Goal: Information Seeking & Learning: Learn about a topic

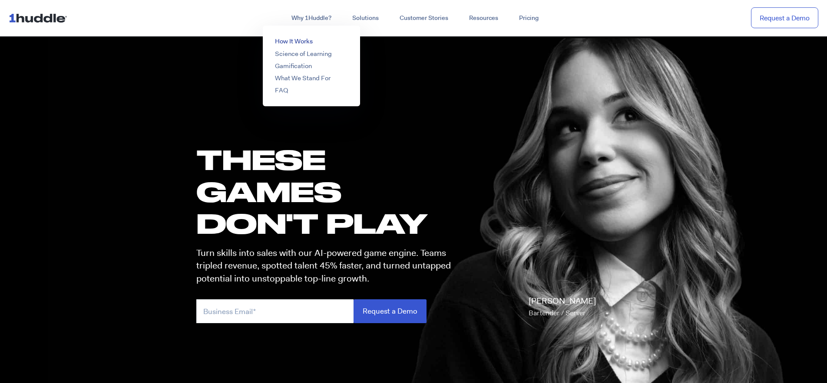
click at [300, 41] on link "How It Works" at bounding box center [294, 41] width 38 height 9
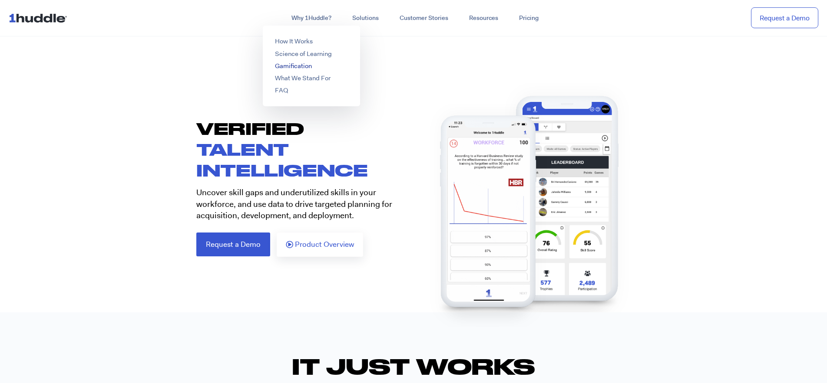
click at [304, 64] on link "Gamification" at bounding box center [293, 66] width 37 height 9
click at [300, 79] on link "What We Stand For" at bounding box center [303, 78] width 56 height 9
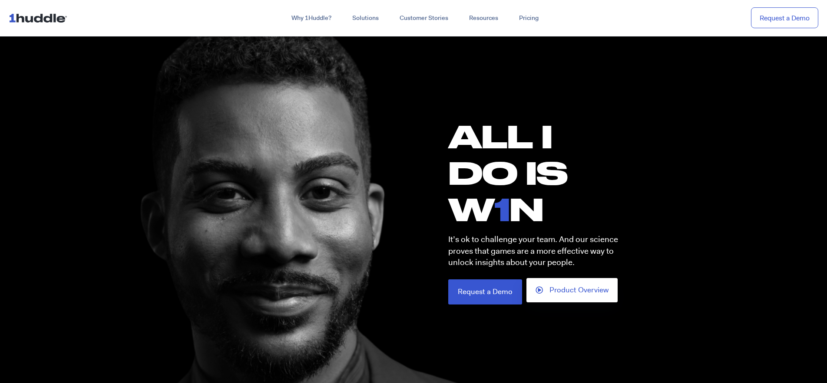
click at [540, 290] on icon at bounding box center [538, 290] width 7 height 7
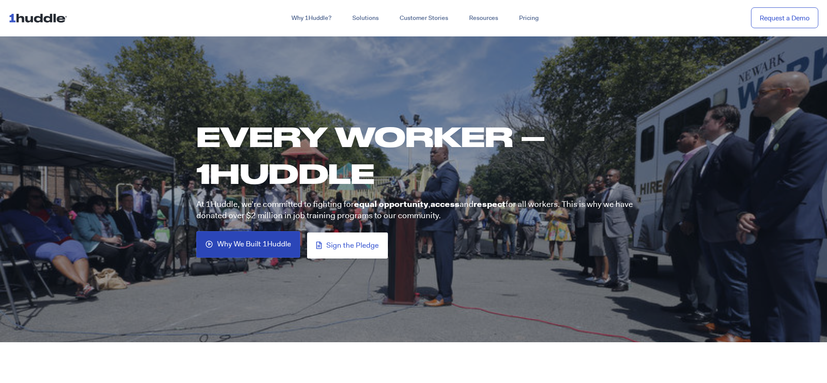
click at [250, 245] on span "Why We Built 1Huddle" at bounding box center [254, 244] width 74 height 8
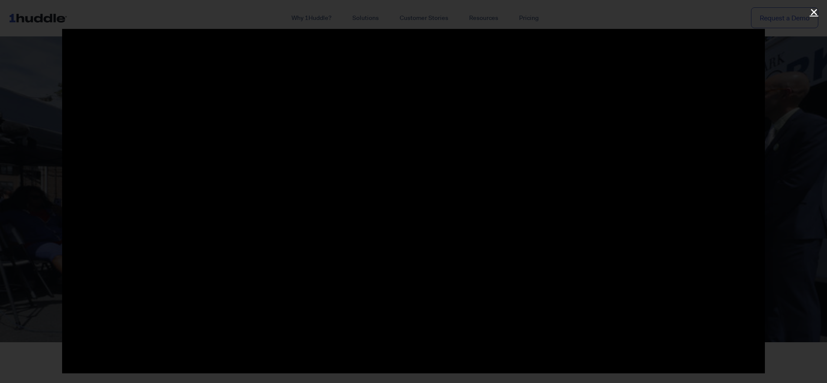
click at [814, 12] on icon "Close (Esc)" at bounding box center [813, 12] width 9 height 9
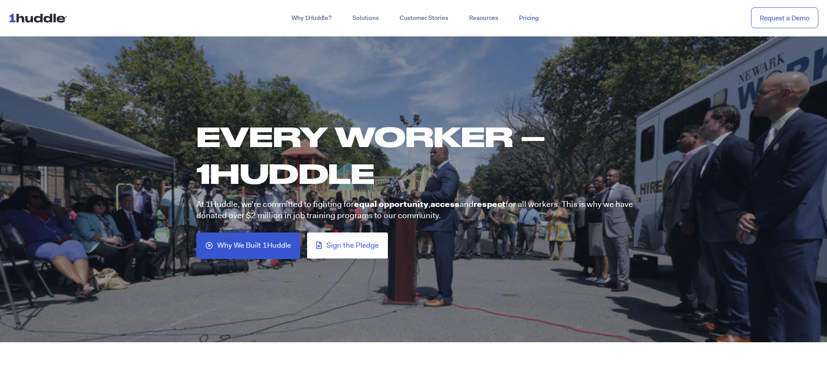
click at [531, 19] on link "Pricing" at bounding box center [528, 18] width 40 height 16
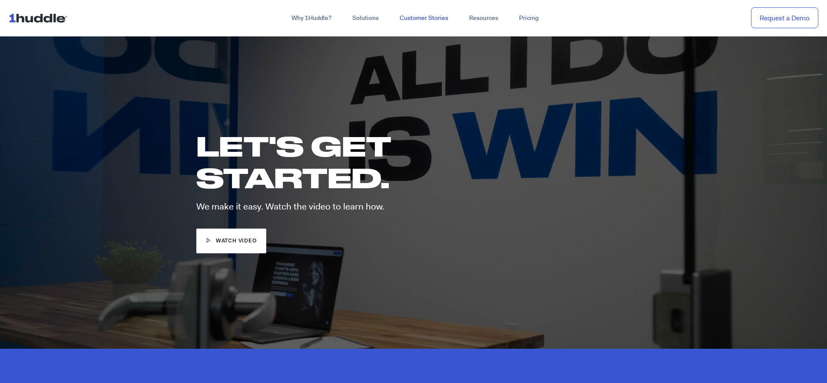
click at [426, 17] on link "Customer Stories" at bounding box center [423, 18] width 69 height 16
